Goal: Information Seeking & Learning: Learn about a topic

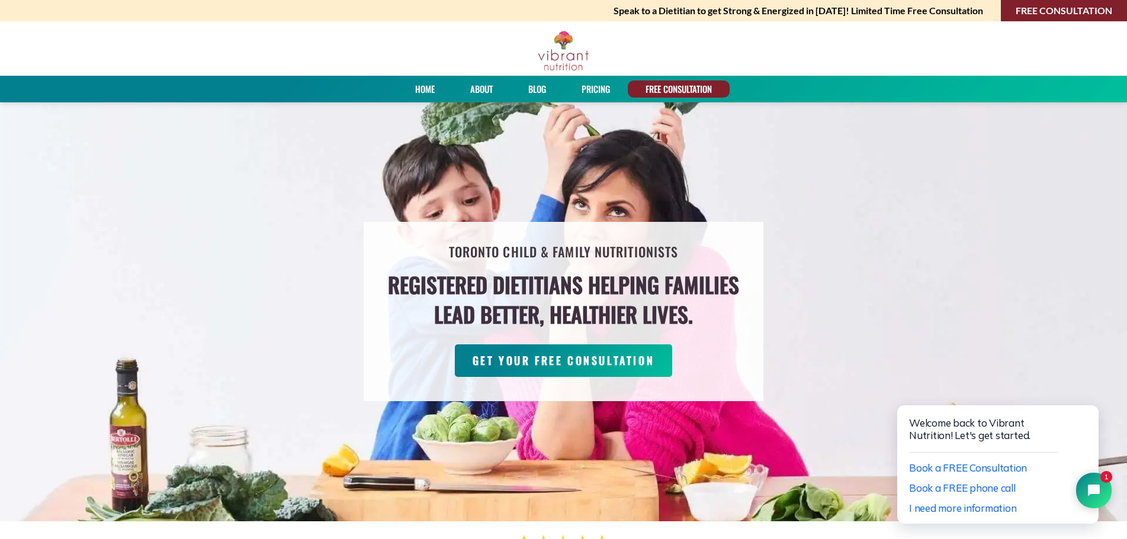
click at [585, 91] on link "PRICING" at bounding box center [595, 89] width 37 height 17
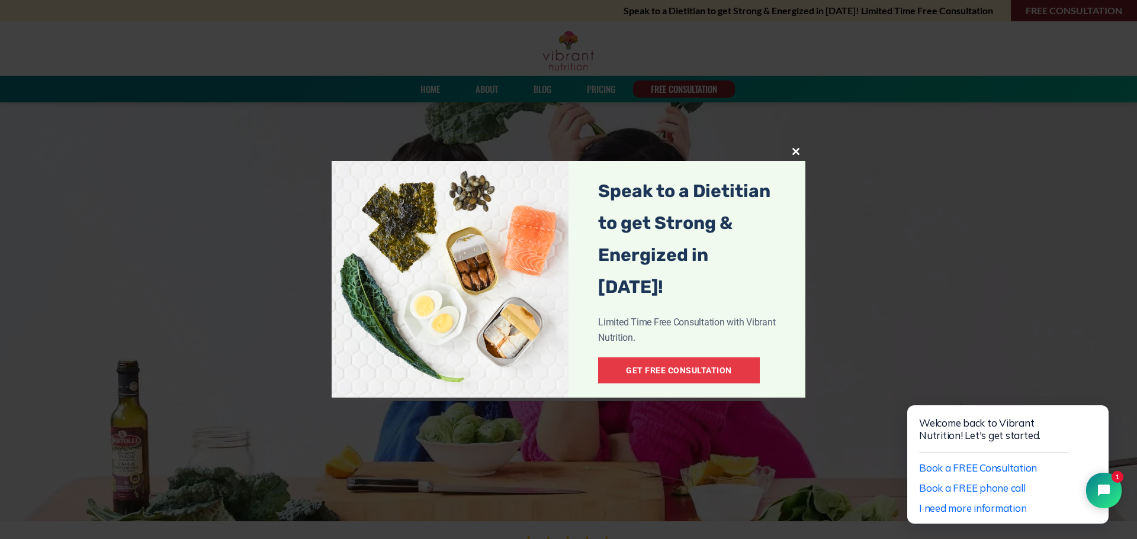
click at [790, 152] on span "popup" at bounding box center [795, 151] width 19 height 7
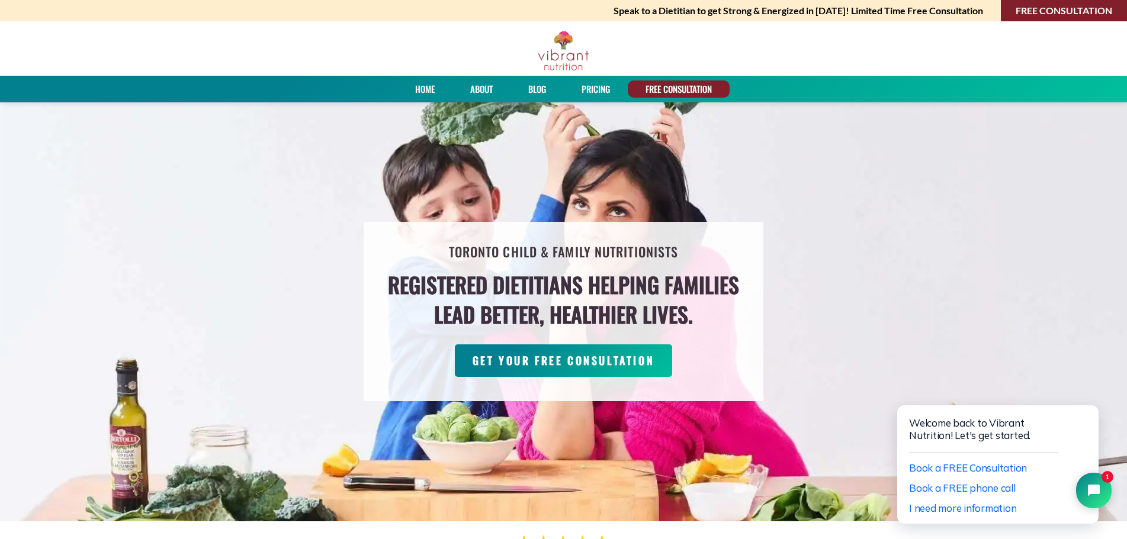
click at [600, 81] on link "PRICING" at bounding box center [595, 89] width 37 height 17
click at [420, 90] on link "Home" at bounding box center [425, 89] width 28 height 17
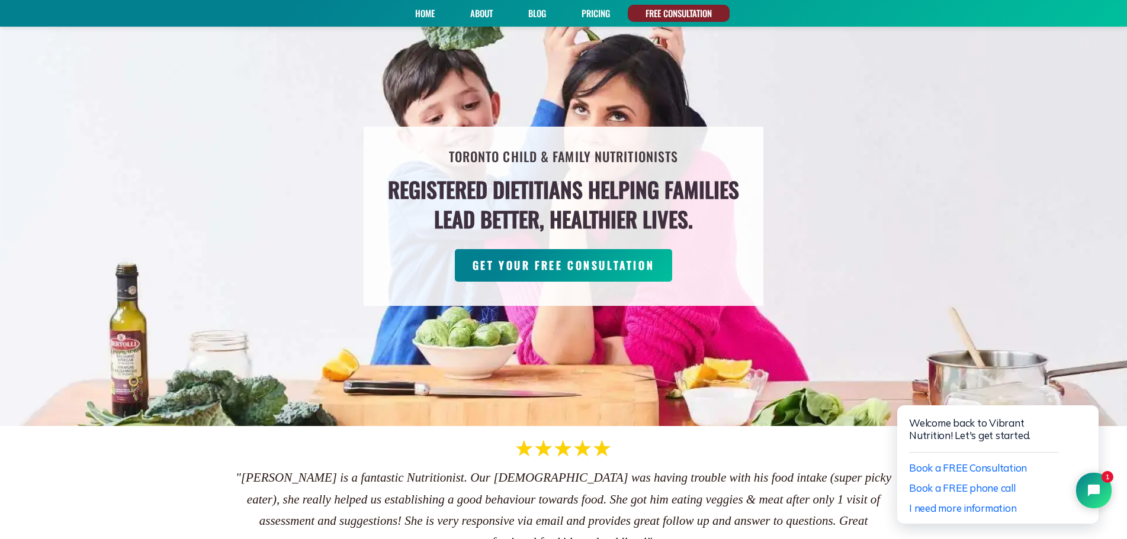
scroll to position [118, 0]
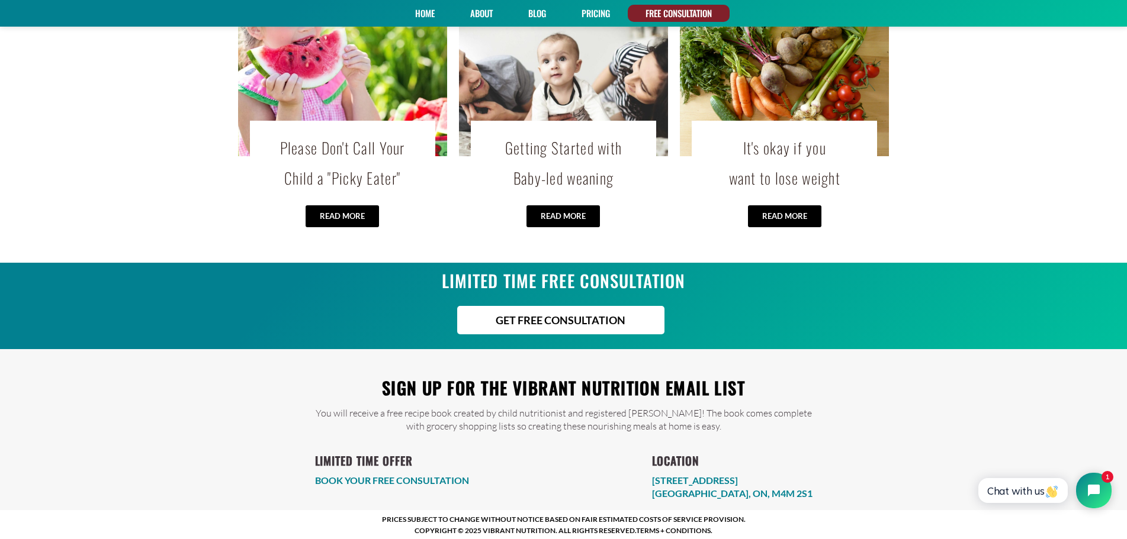
scroll to position [2350, 0]
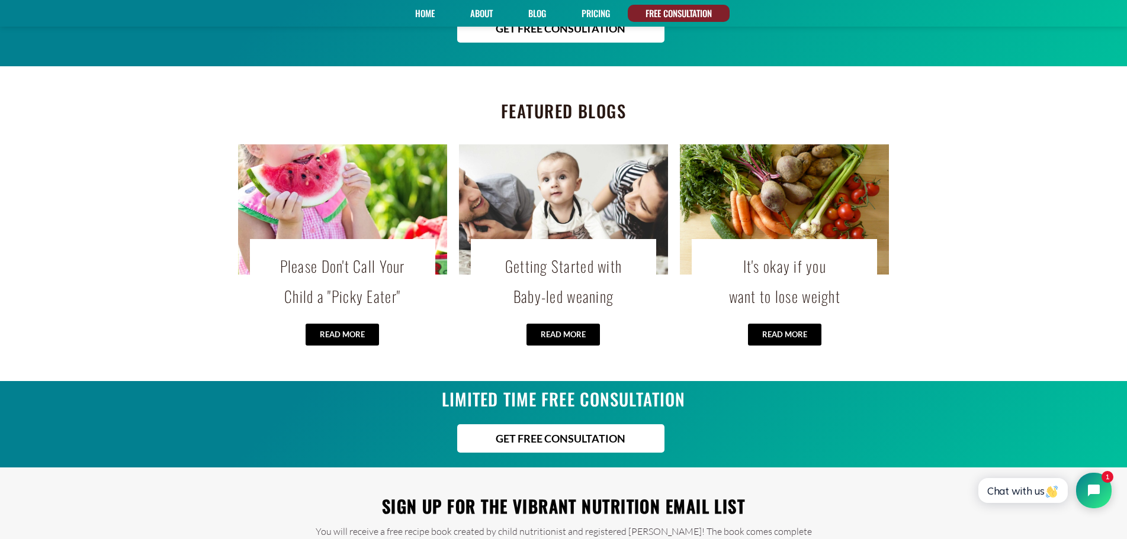
click at [776, 332] on span "READ MORE" at bounding box center [784, 335] width 45 height 8
